Goal: Information Seeking & Learning: Learn about a topic

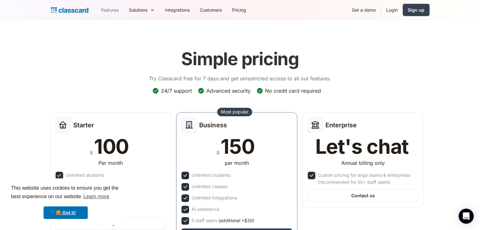
click at [112, 7] on link "Features" at bounding box center [110, 10] width 28 height 14
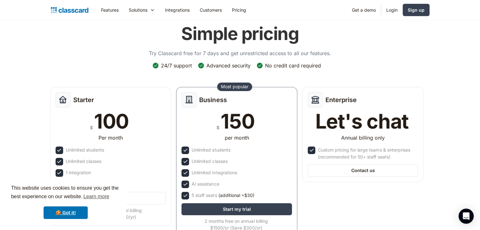
scroll to position [64, 0]
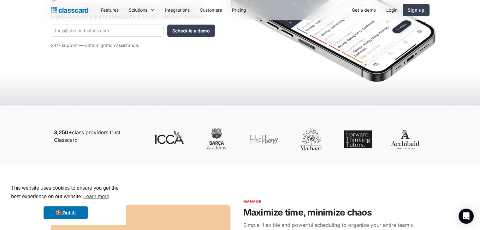
scroll to position [109, 0]
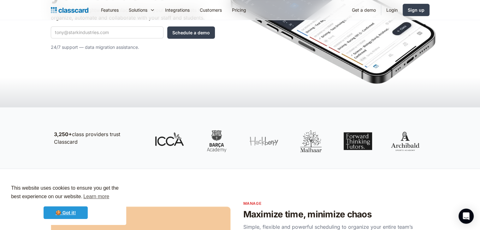
click at [71, 218] on link "🍪 Got it!" at bounding box center [66, 213] width 44 height 13
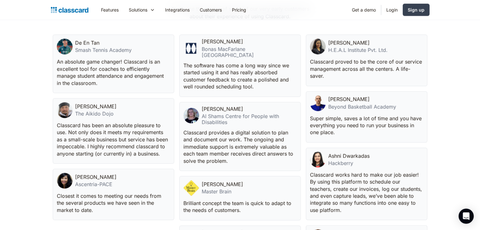
scroll to position [1469, 0]
